Goal: Transaction & Acquisition: Purchase product/service

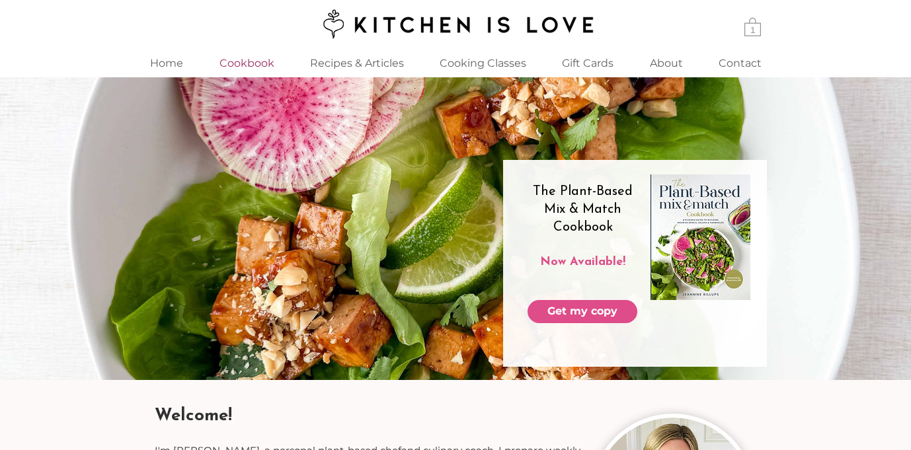
click at [248, 61] on p "Cookbook" at bounding box center [247, 63] width 68 height 28
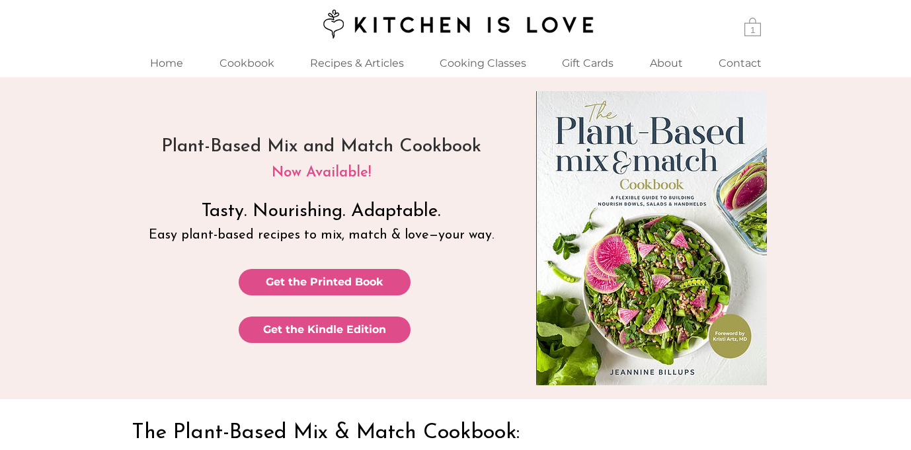
click at [497, 236] on p "Easy plant-based recipes to mix, match & love—your way." at bounding box center [321, 235] width 372 height 20
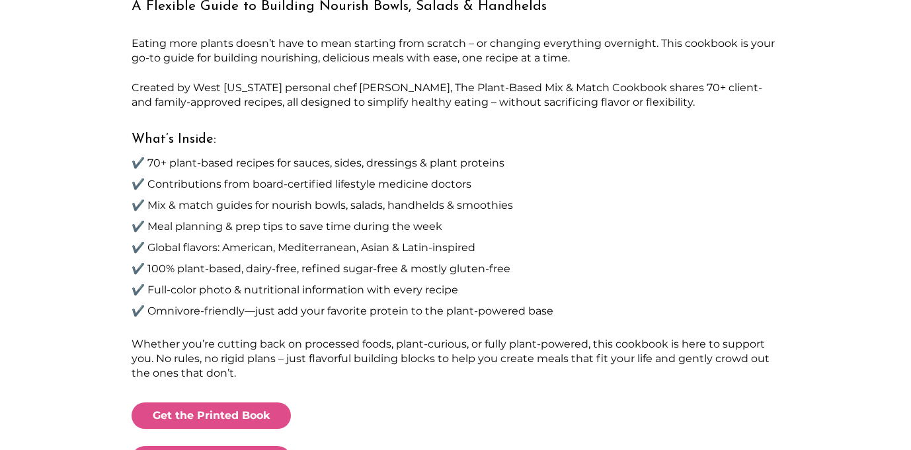
scroll to position [459, 0]
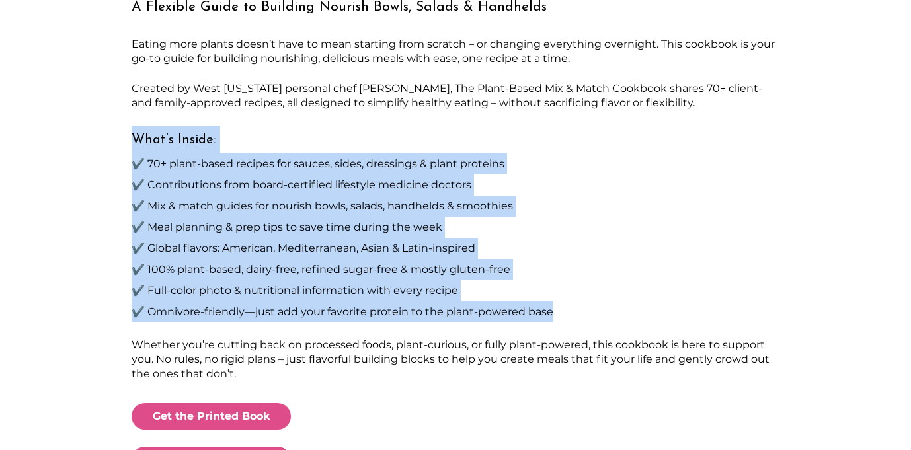
drag, startPoint x: 553, startPoint y: 313, endPoint x: 132, endPoint y: 139, distance: 455.8
click at [132, 139] on div "The Plant-Based Mix & Match Cookbook: A Flexible Guide to Building Nourish Bowl…" at bounding box center [456, 236] width 648 height 558
copy div "What’s Inside: ✔️ 70+ plant-based recipes for sauces, sides, dressings & plant …"
click at [576, 306] on p "✔️ Omnivore-friendly—just add your favorite protein to the plant-powered base" at bounding box center [456, 311] width 648 height 21
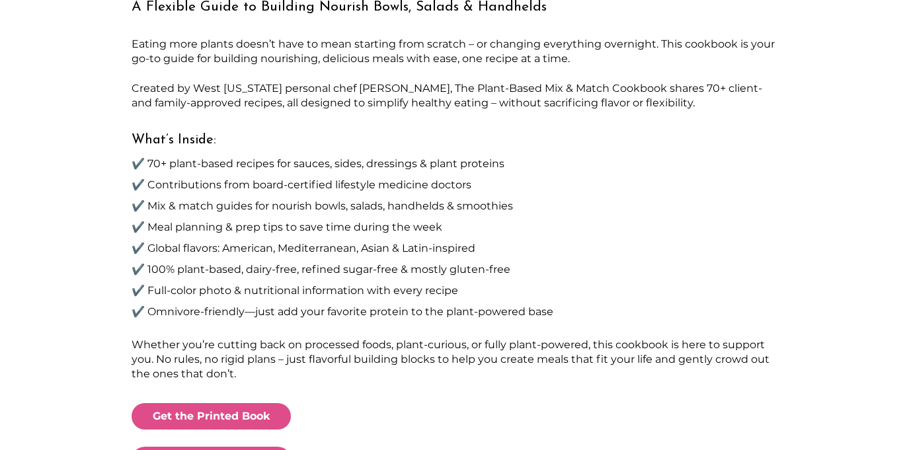
click at [552, 313] on p "✔️ Omnivore-friendly—just add your favorite protein to the plant-powered base" at bounding box center [456, 311] width 648 height 21
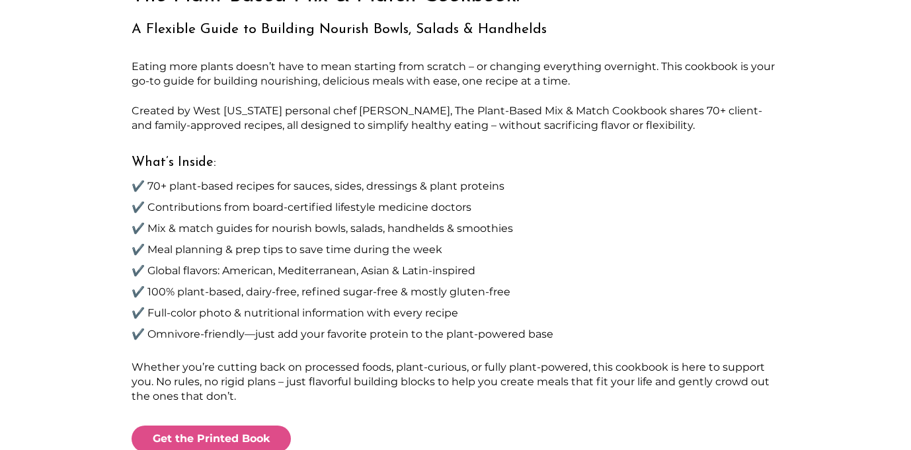
scroll to position [422, 0]
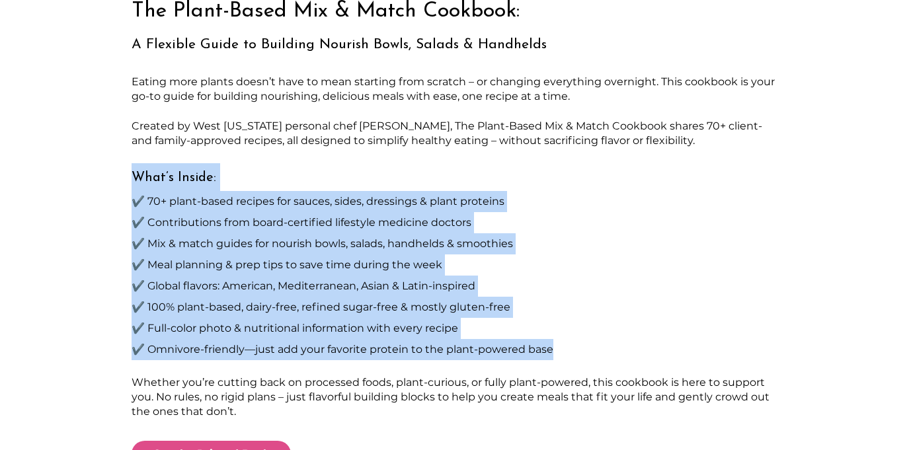
drag, startPoint x: 553, startPoint y: 354, endPoint x: 137, endPoint y: 177, distance: 452.5
click at [137, 177] on div "The Plant-Based Mix & Match Cookbook: A Flexible Guide to Building Nourish Bowl…" at bounding box center [456, 274] width 648 height 558
copy div "What’s Inside: ✔️ 70+ plant-based recipes for sauces, sides, dressings & plant …"
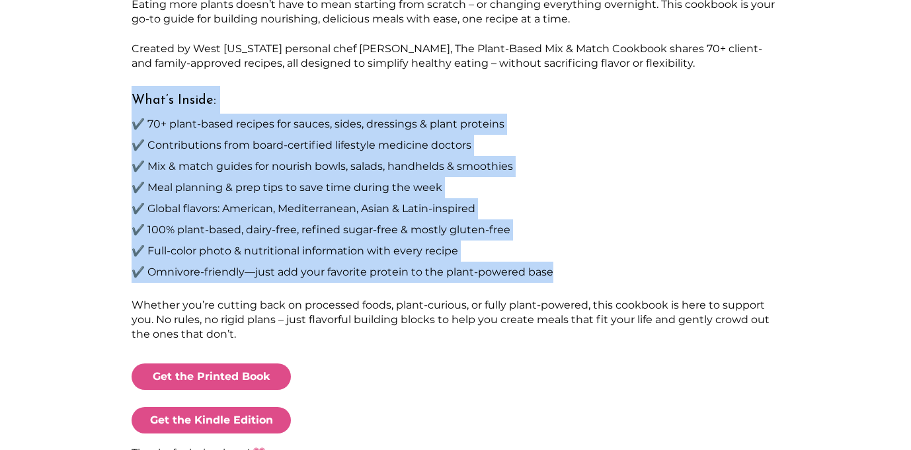
scroll to position [500, 0]
